Goal: Transaction & Acquisition: Download file/media

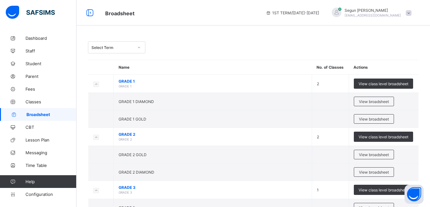
scroll to position [451, 0]
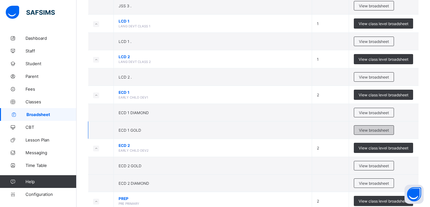
click at [365, 131] on span "View broadsheet" at bounding box center [374, 130] width 30 height 5
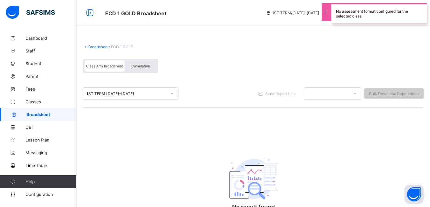
click at [129, 64] on div "Cumulative" at bounding box center [141, 66] width 32 height 11
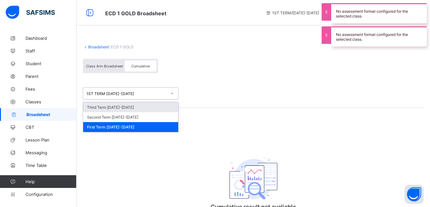
click at [130, 94] on div "1ST TERM [DATE]-[DATE]" at bounding box center [126, 93] width 80 height 5
click at [129, 107] on div "Third Term [DATE]-[DATE]" at bounding box center [130, 108] width 95 height 10
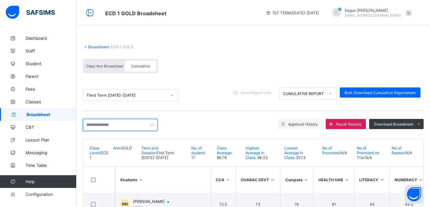
click at [113, 127] on input "text" at bounding box center [120, 125] width 75 height 12
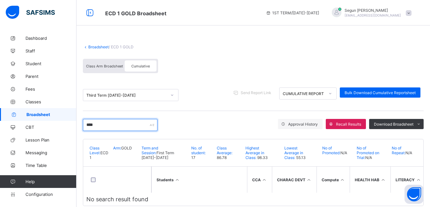
click at [111, 124] on input "****" at bounding box center [120, 125] width 75 height 12
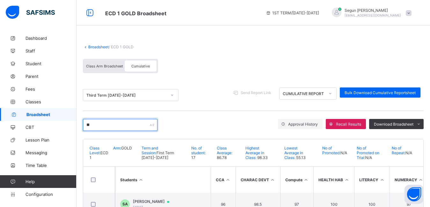
type input "*"
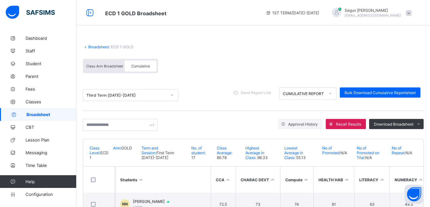
click at [98, 49] on link "Broadsheet" at bounding box center [98, 47] width 20 height 5
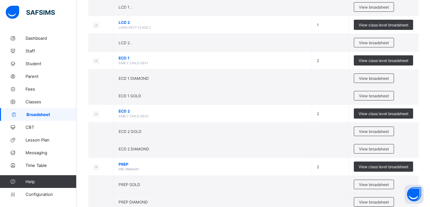
scroll to position [506, 0]
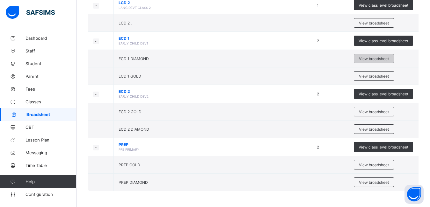
click at [366, 58] on span "View broadsheet" at bounding box center [374, 58] width 30 height 5
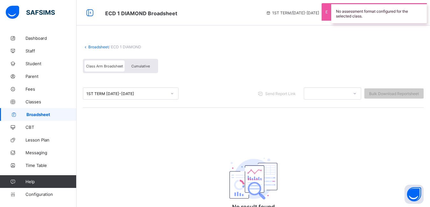
click at [136, 63] on div "Cumulative" at bounding box center [141, 66] width 32 height 11
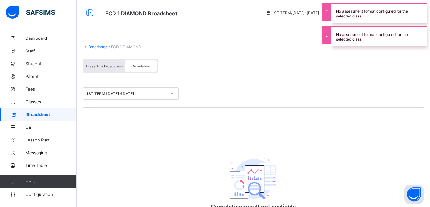
click at [123, 97] on div "1ST TERM [DATE]-[DATE]" at bounding box center [124, 93] width 83 height 9
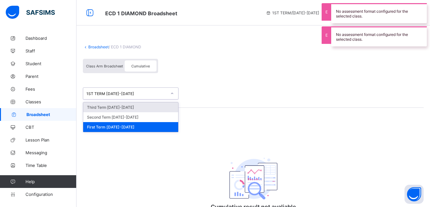
click at [122, 106] on div "Third Term [DATE]-[DATE]" at bounding box center [130, 108] width 95 height 10
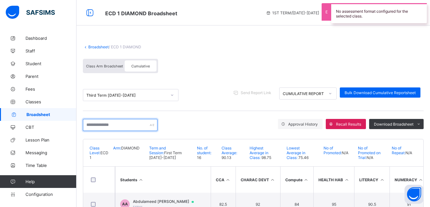
click at [115, 129] on input "text" at bounding box center [120, 125] width 75 height 12
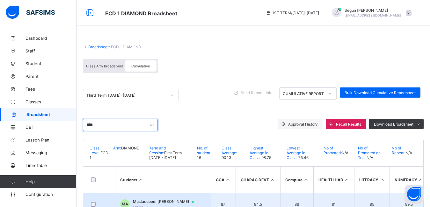
type input "****"
click at [148, 202] on span "Mustaqueem [PERSON_NAME]" at bounding box center [166, 201] width 67 height 5
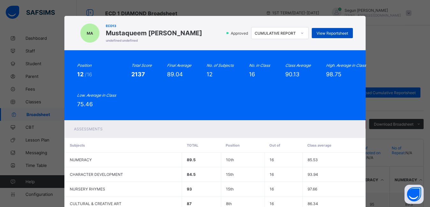
click at [334, 35] on span "View Reportsheet" at bounding box center [332, 33] width 32 height 5
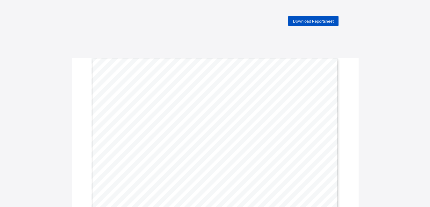
click at [302, 24] on div "Download Reportsheet" at bounding box center [313, 21] width 50 height 10
